Goal: Information Seeking & Learning: Find specific fact

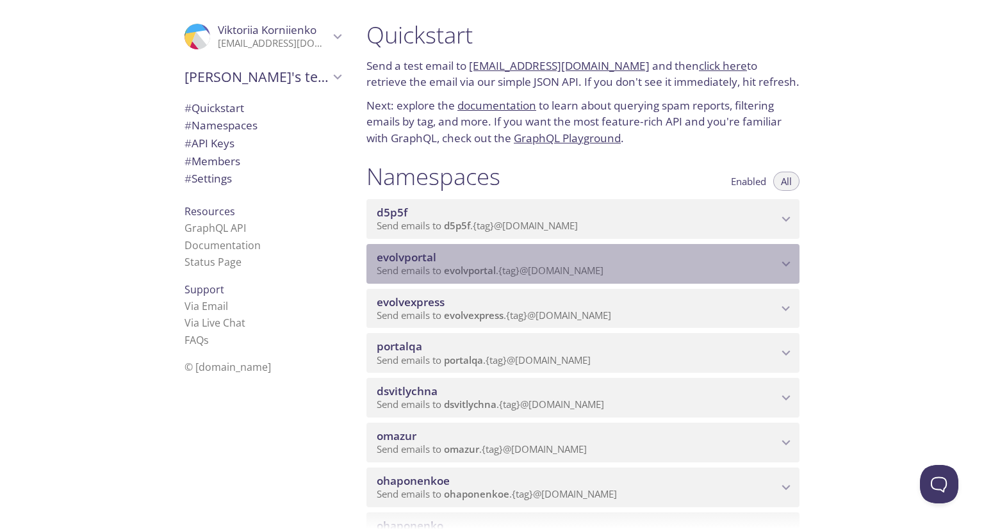
click at [476, 265] on span "evolvportal" at bounding box center [577, 257] width 401 height 14
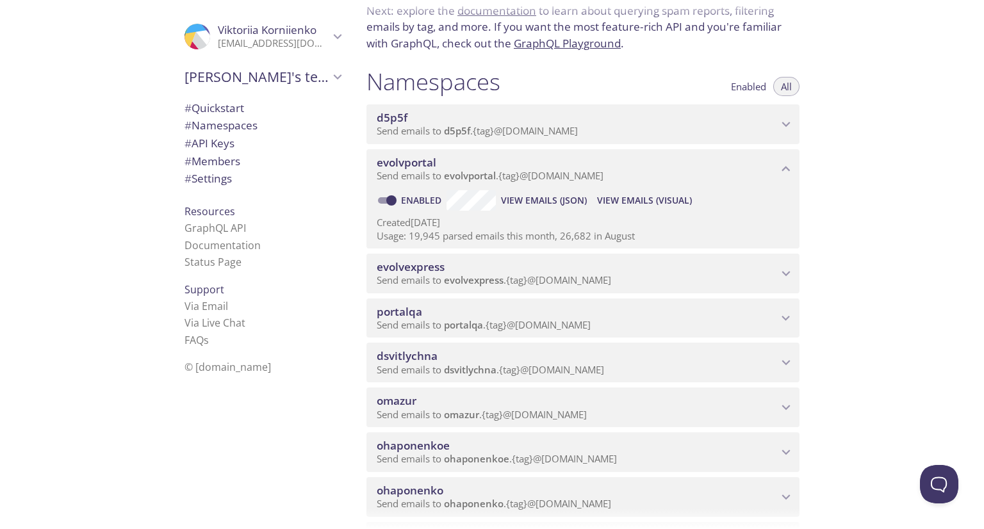
scroll to position [96, 0]
click at [476, 273] on span "evolvexpress" at bounding box center [577, 266] width 401 height 14
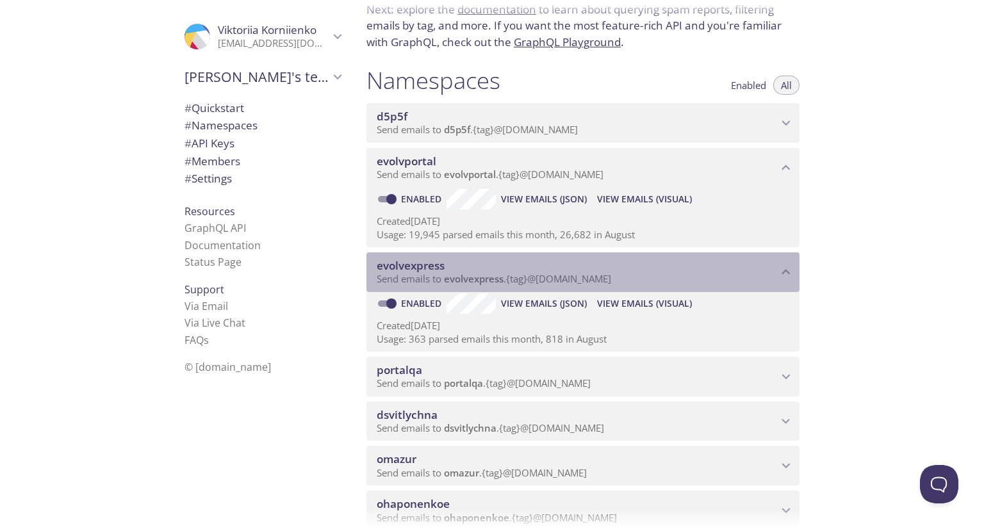
click at [476, 273] on span "evolvexpress" at bounding box center [577, 266] width 401 height 14
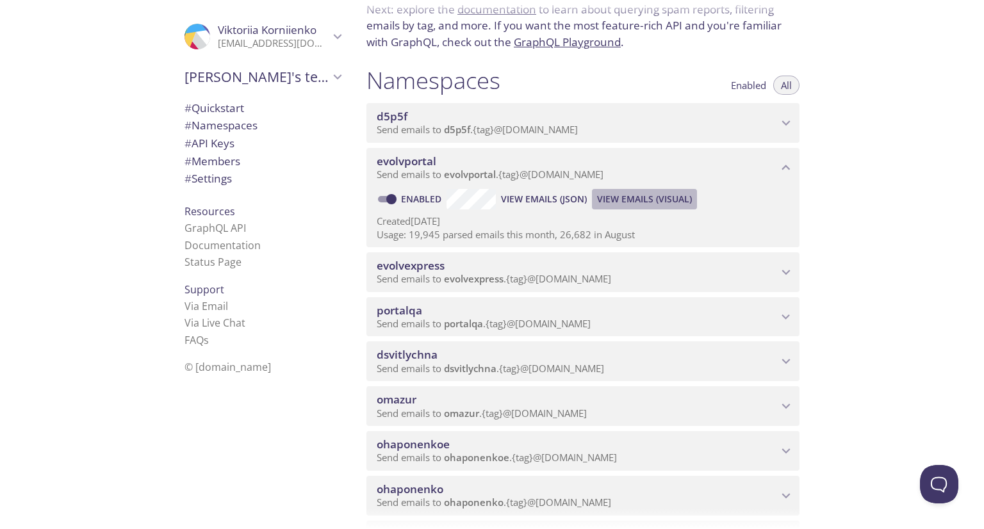
click at [671, 207] on span "View Emails (Visual)" at bounding box center [644, 199] width 95 height 15
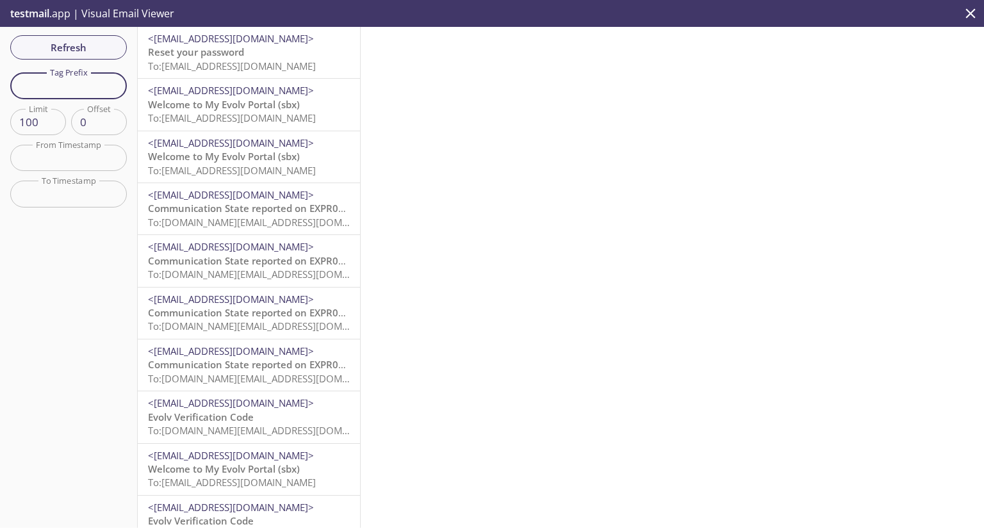
click at [70, 96] on input "text" at bounding box center [68, 85] width 117 height 26
type input "vkcus"
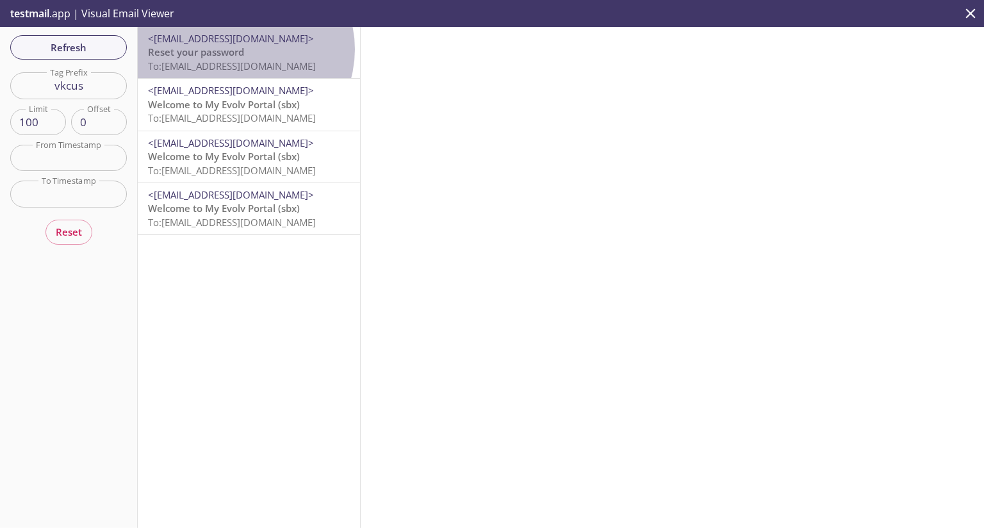
click at [241, 49] on span "Reset your password" at bounding box center [196, 51] width 96 height 13
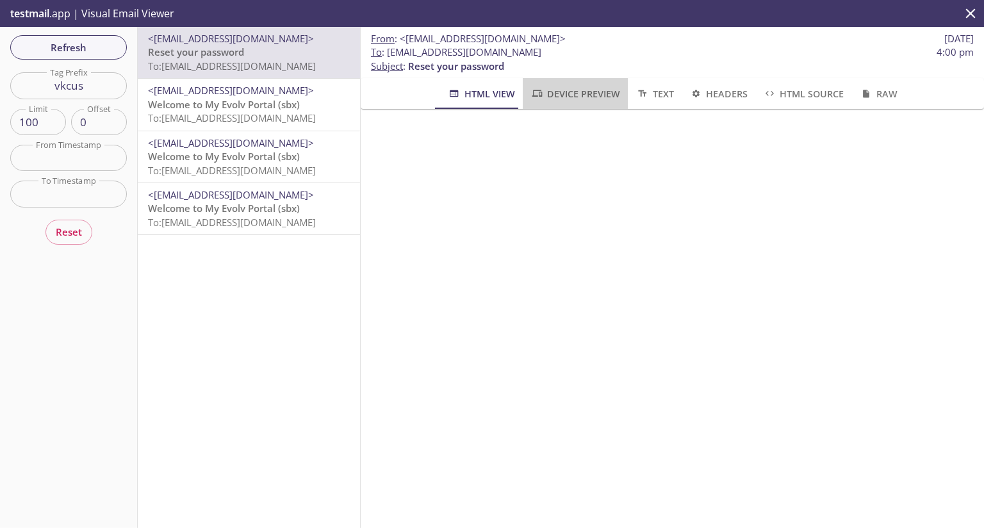
click at [607, 88] on span "Device Preview" at bounding box center [575, 94] width 90 height 16
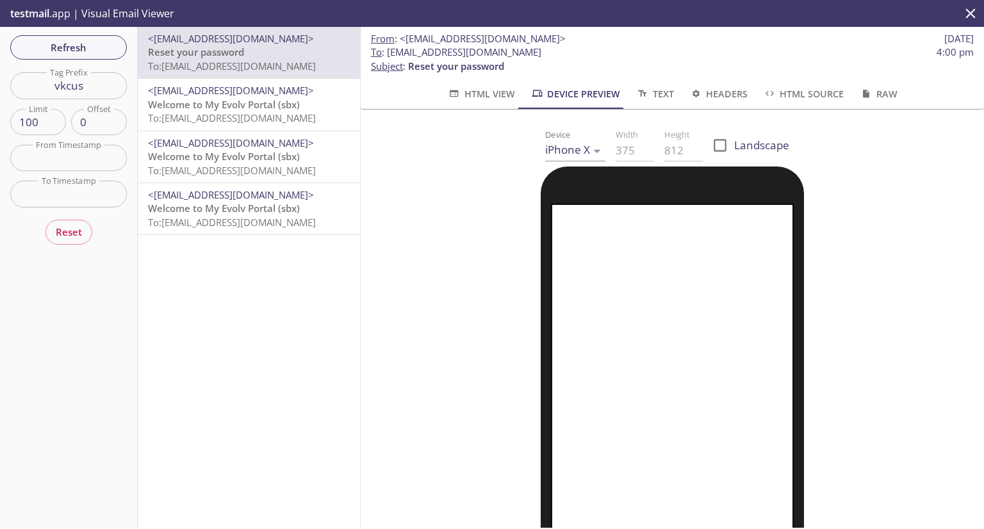
scroll to position [270, 0]
